Goal: Task Accomplishment & Management: Use online tool/utility

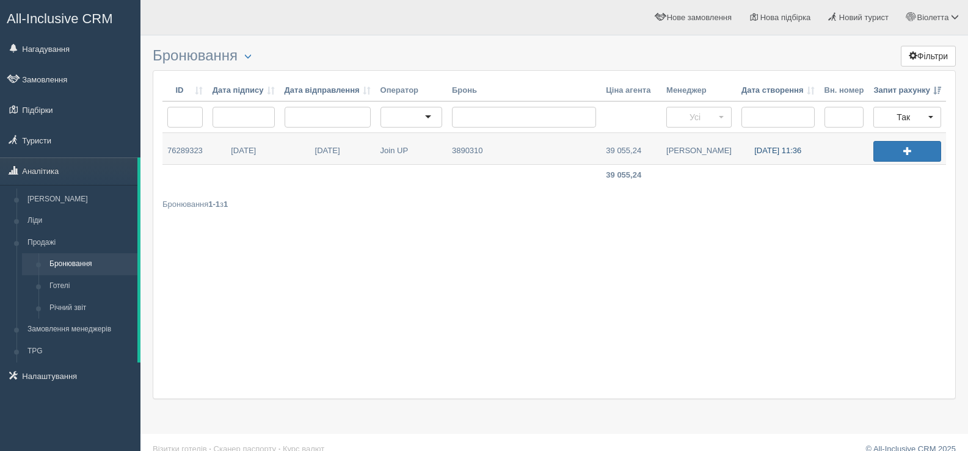
click at [778, 150] on link "[DATE] 11:36" at bounding box center [778, 148] width 83 height 31
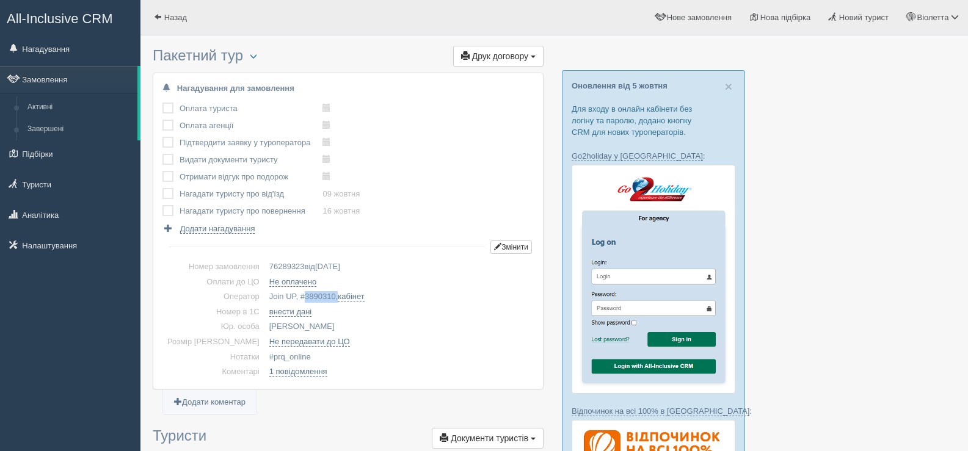
drag, startPoint x: 282, startPoint y: 296, endPoint x: 316, endPoint y: 299, distance: 33.7
click at [316, 299] on td "Join UP, # 3890310 , кабінет" at bounding box center [398, 297] width 269 height 15
copy td "3890310 ,"
click at [257, 54] on span "button" at bounding box center [253, 56] width 7 height 7
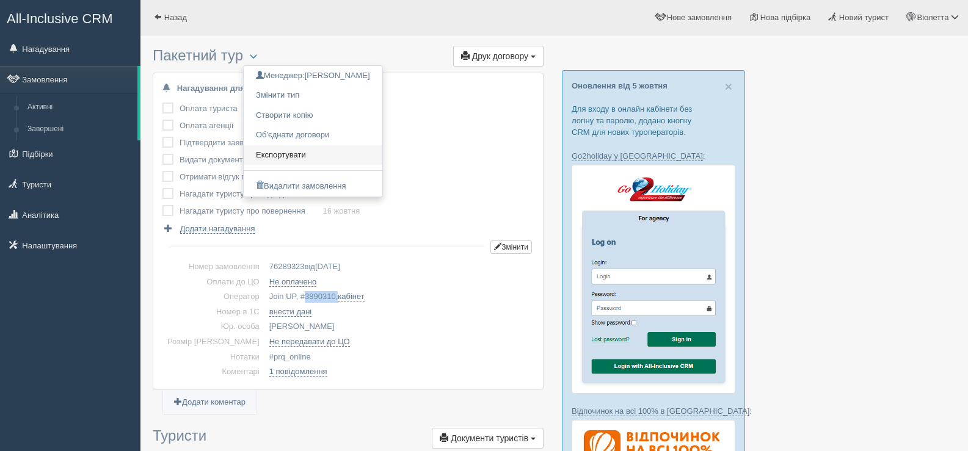
click at [296, 155] on link "Експортувати" at bounding box center [313, 155] width 139 height 20
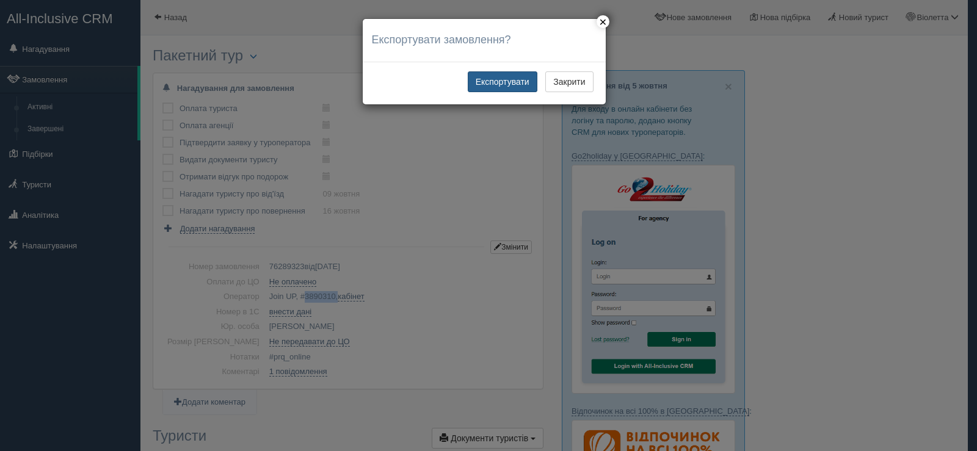
click at [498, 86] on button "Експортувати" at bounding box center [503, 81] width 70 height 21
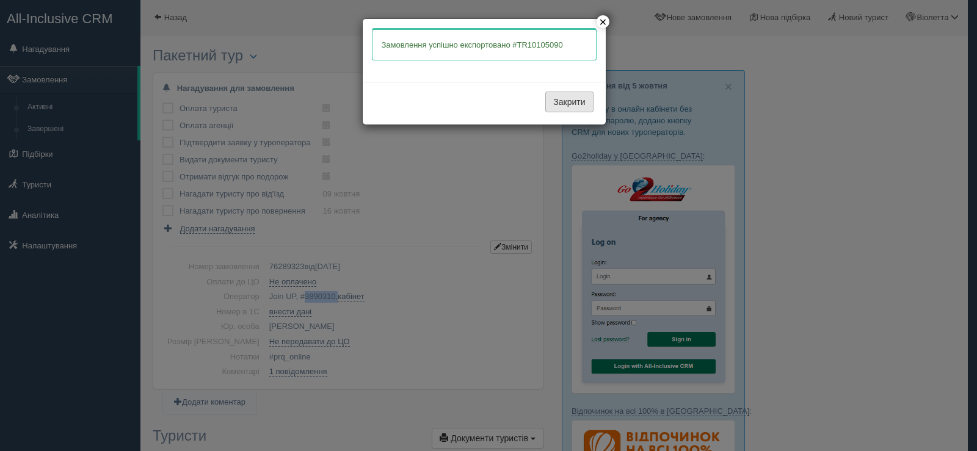
click at [551, 103] on button "Закрити" at bounding box center [569, 102] width 48 height 21
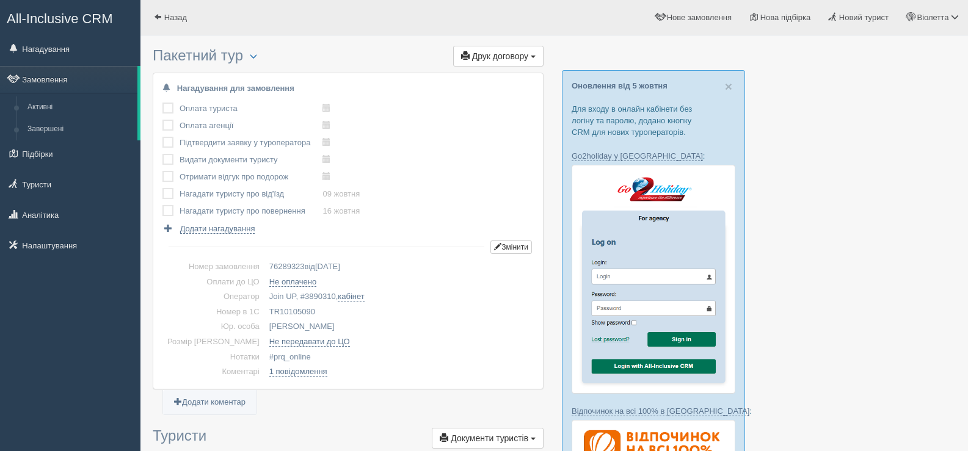
drag, startPoint x: 293, startPoint y: 310, endPoint x: 250, endPoint y: 310, distance: 42.8
click at [264, 310] on td "TR10105090" at bounding box center [398, 312] width 269 height 15
copy td "TR10105090"
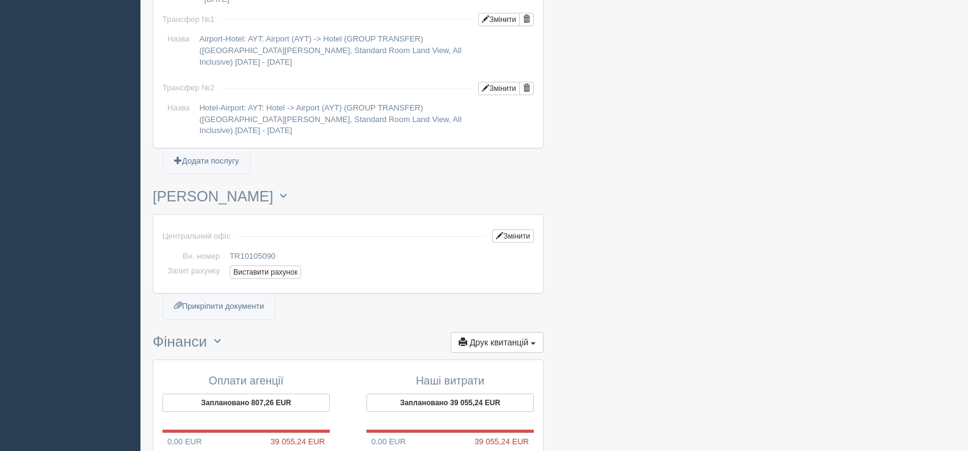
scroll to position [1099, 0]
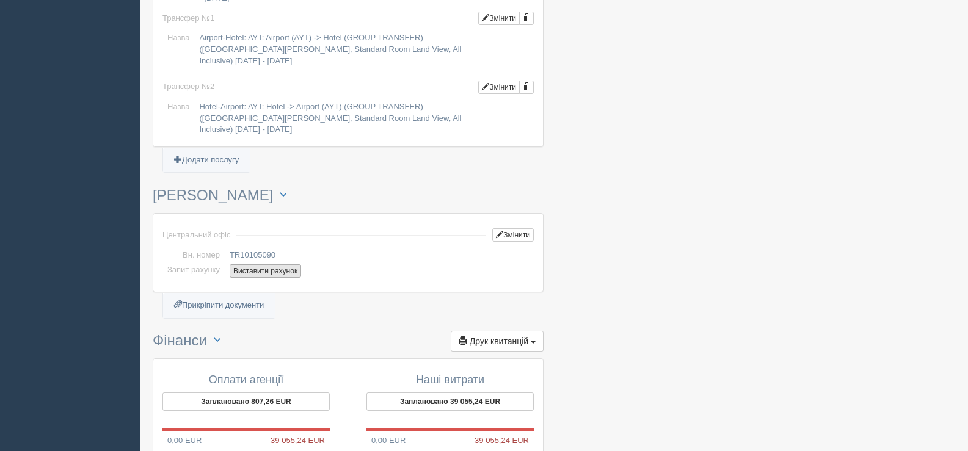
click at [262, 264] on button "Виставити рахунок" at bounding box center [265, 270] width 71 height 13
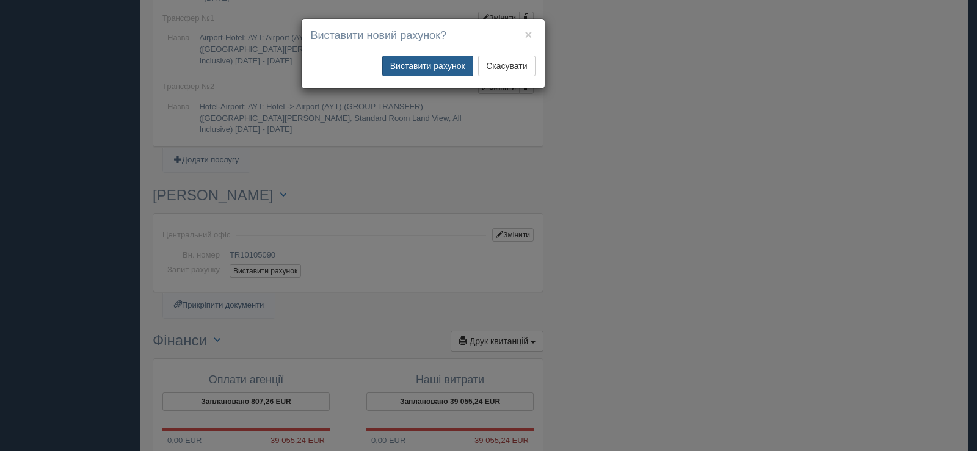
click at [434, 63] on button "Виставити рахунок" at bounding box center [427, 66] width 91 height 21
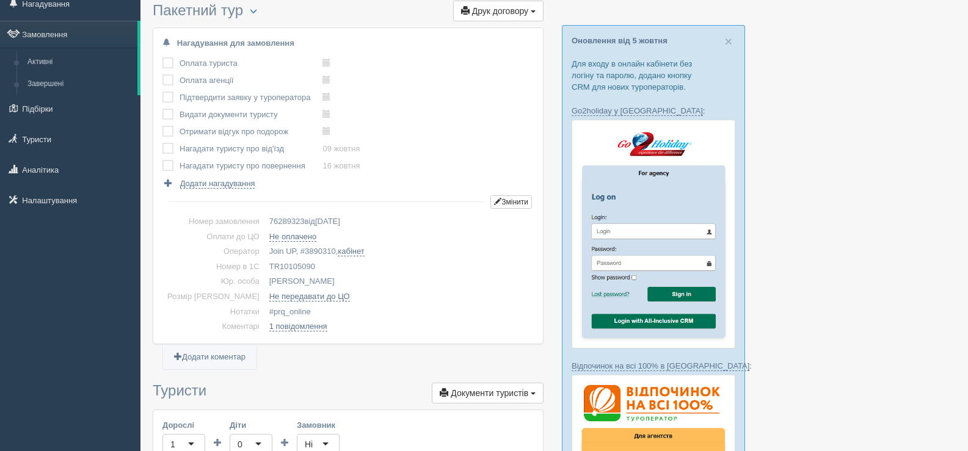
scroll to position [0, 0]
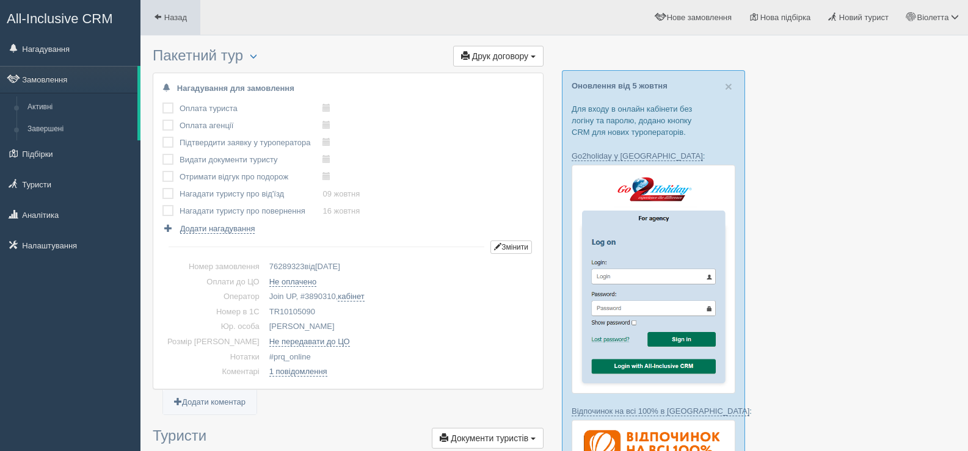
click at [156, 15] on span at bounding box center [158, 17] width 8 height 8
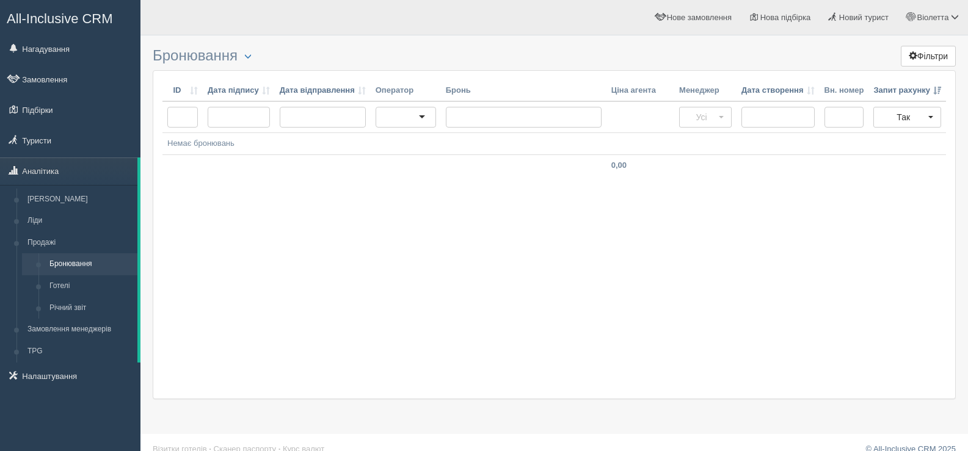
click at [359, 274] on div "ID Дата підпису Дата відправлення Оператор [PERSON_NAME] агента Менеджер Дата с…" at bounding box center [554, 234] width 803 height 329
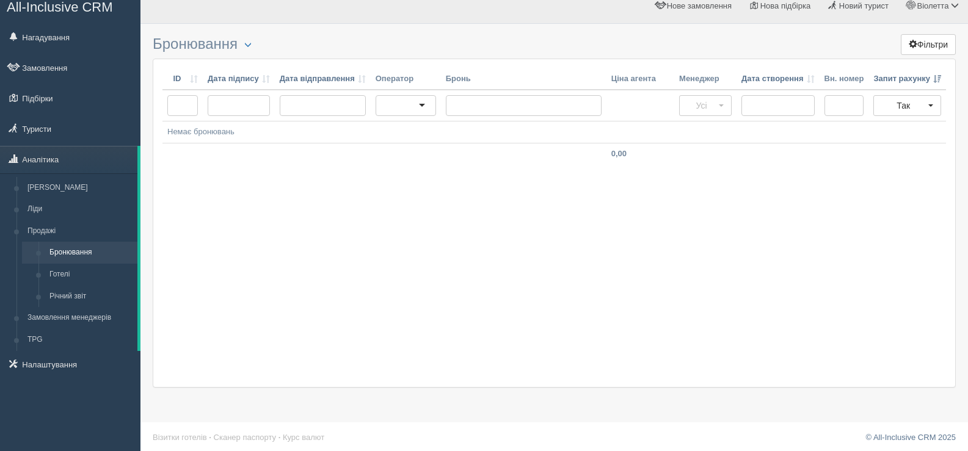
scroll to position [15, 0]
